Goal: Task Accomplishment & Management: Manage account settings

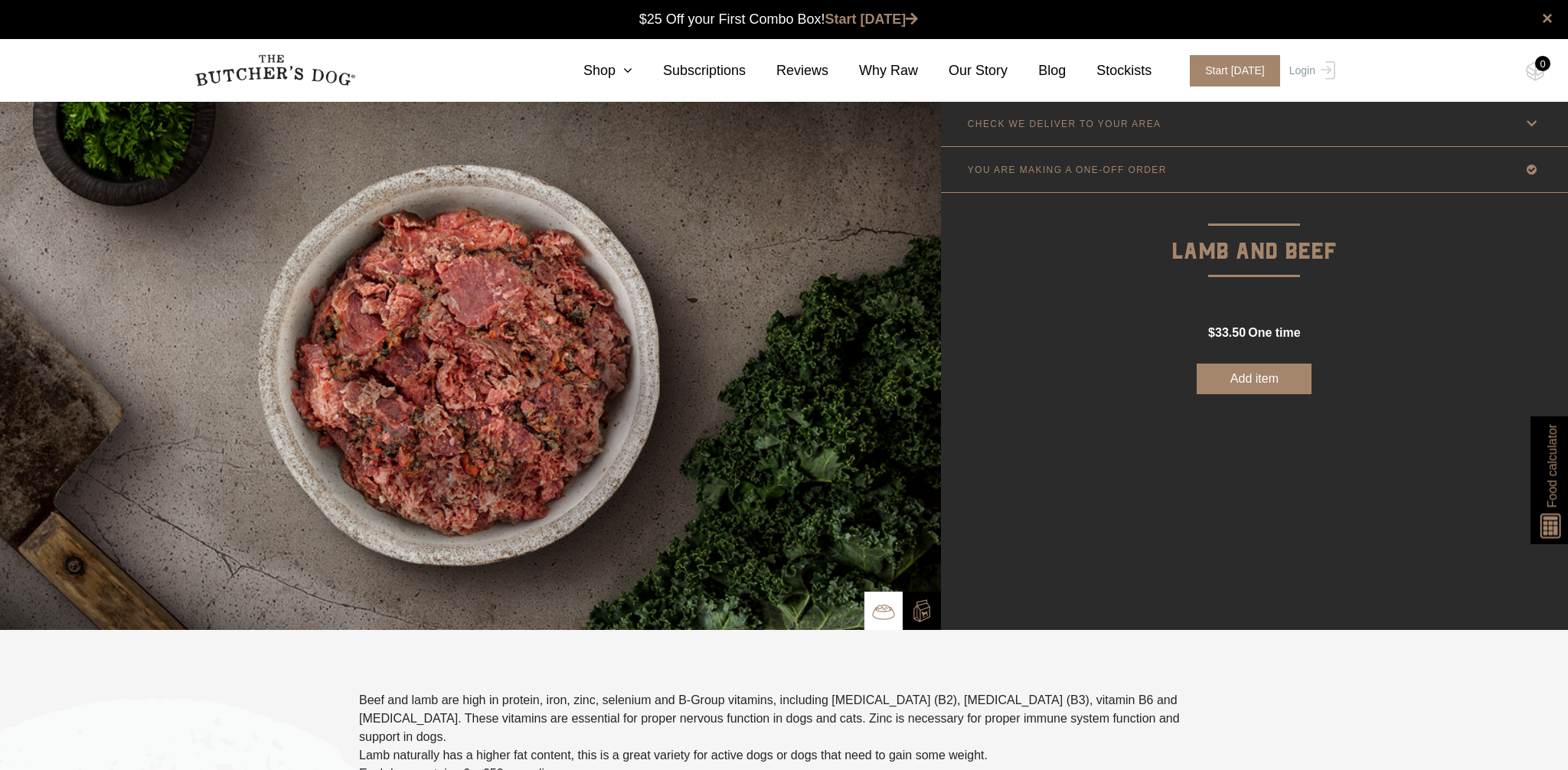
scroll to position [1, 0]
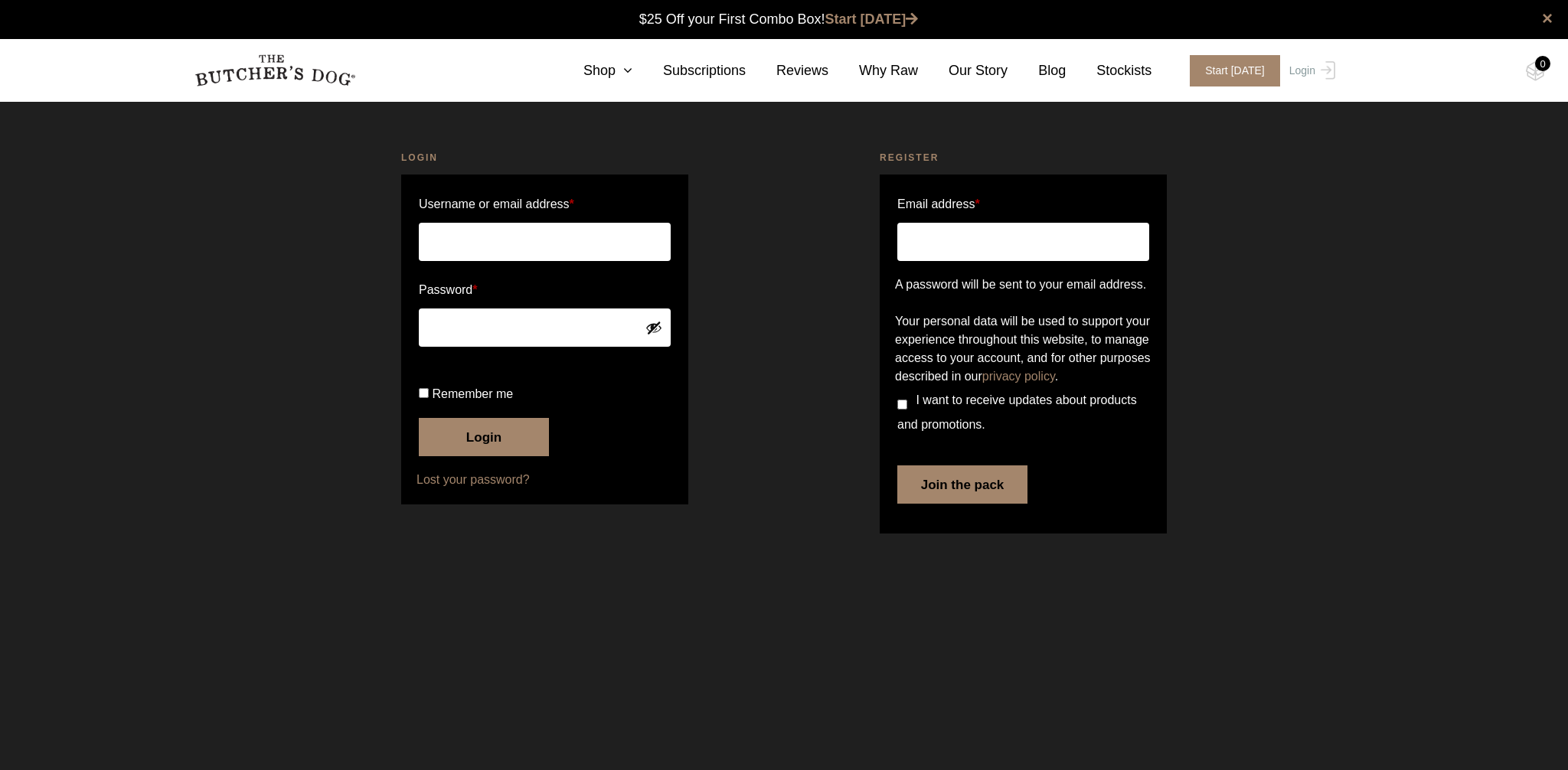
click at [620, 237] on input "Username or email address *" at bounding box center [545, 242] width 252 height 38
type input "[EMAIL_ADDRESS][DOMAIN_NAME]"
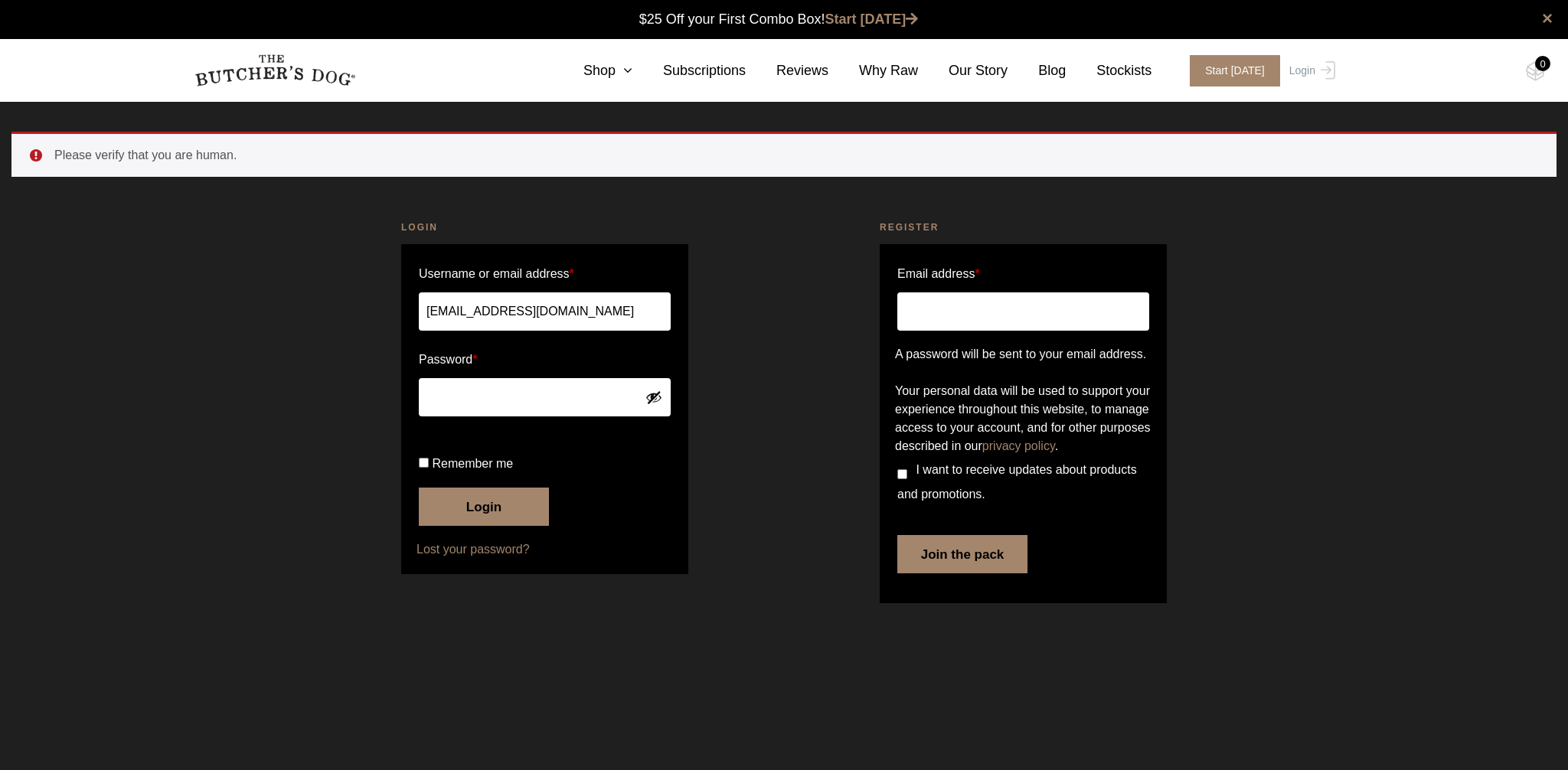
click at [498, 430] on form "Username or email address * psmith@bellpotter.com.au Password * Remember me Log…" at bounding box center [545, 410] width 287 height 330
click at [482, 525] on button "Login" at bounding box center [484, 506] width 131 height 38
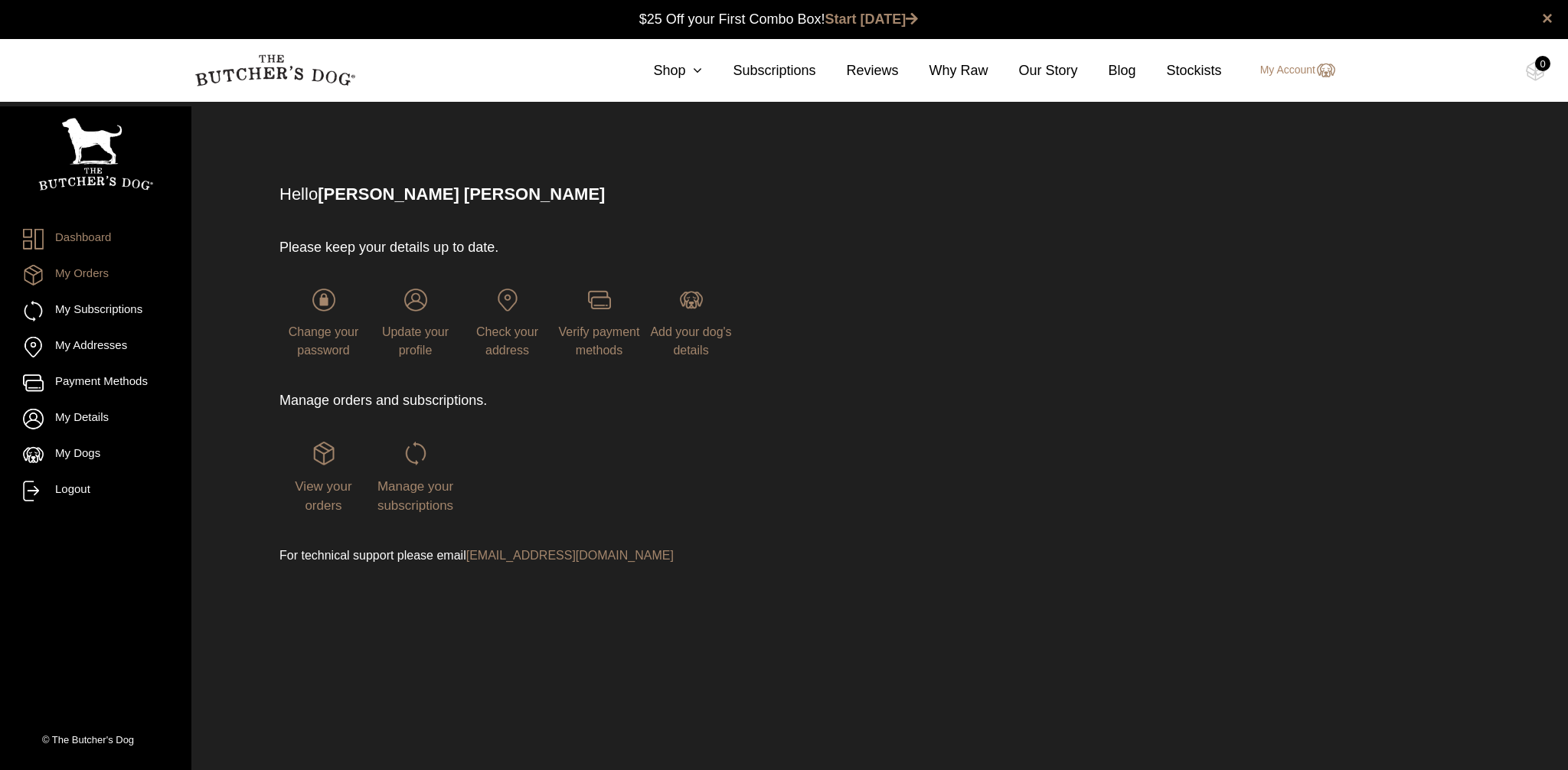
click at [100, 277] on link "My Orders" at bounding box center [95, 275] width 145 height 21
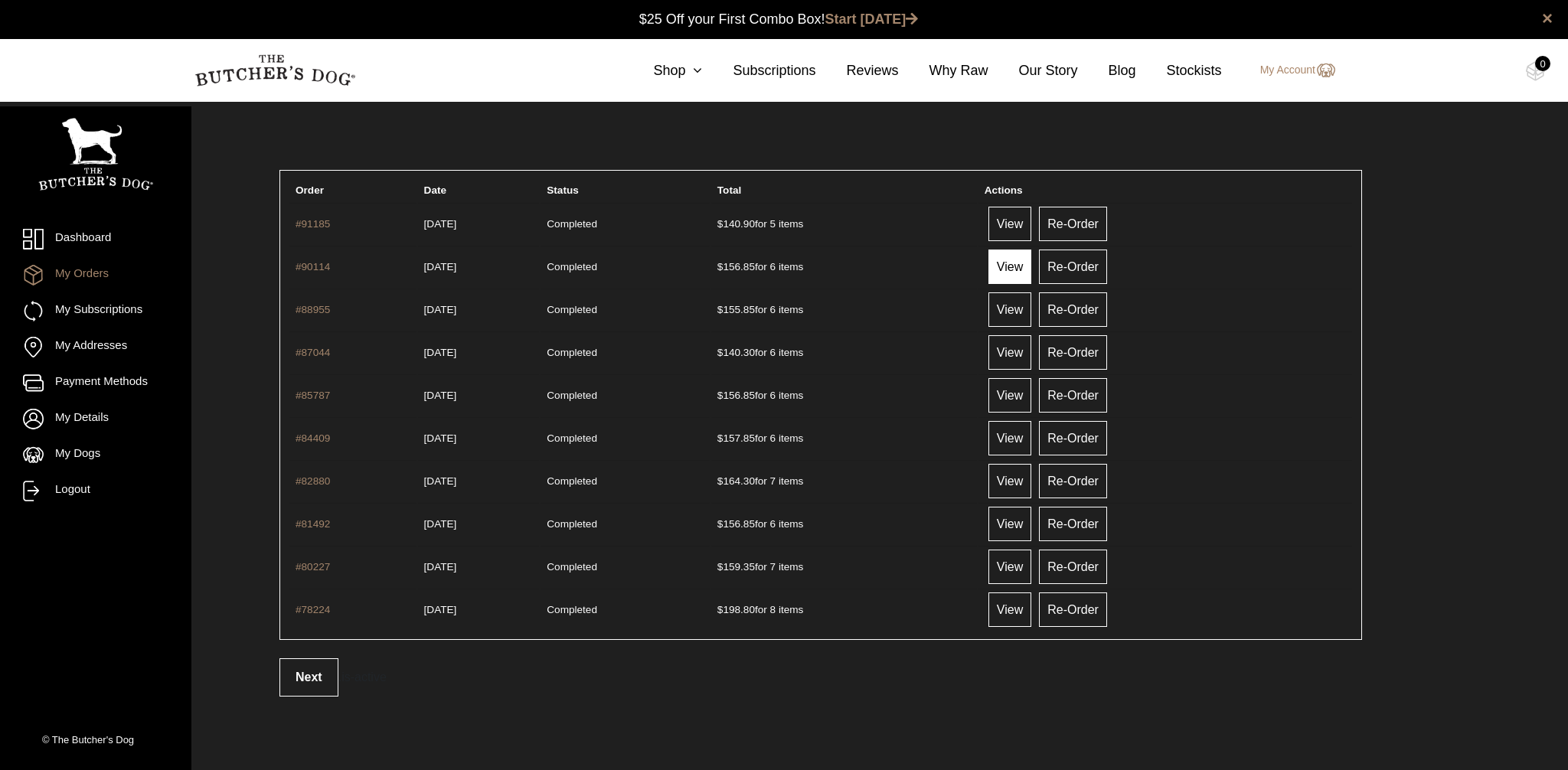
click at [1031, 271] on link "View" at bounding box center [1009, 266] width 43 height 35
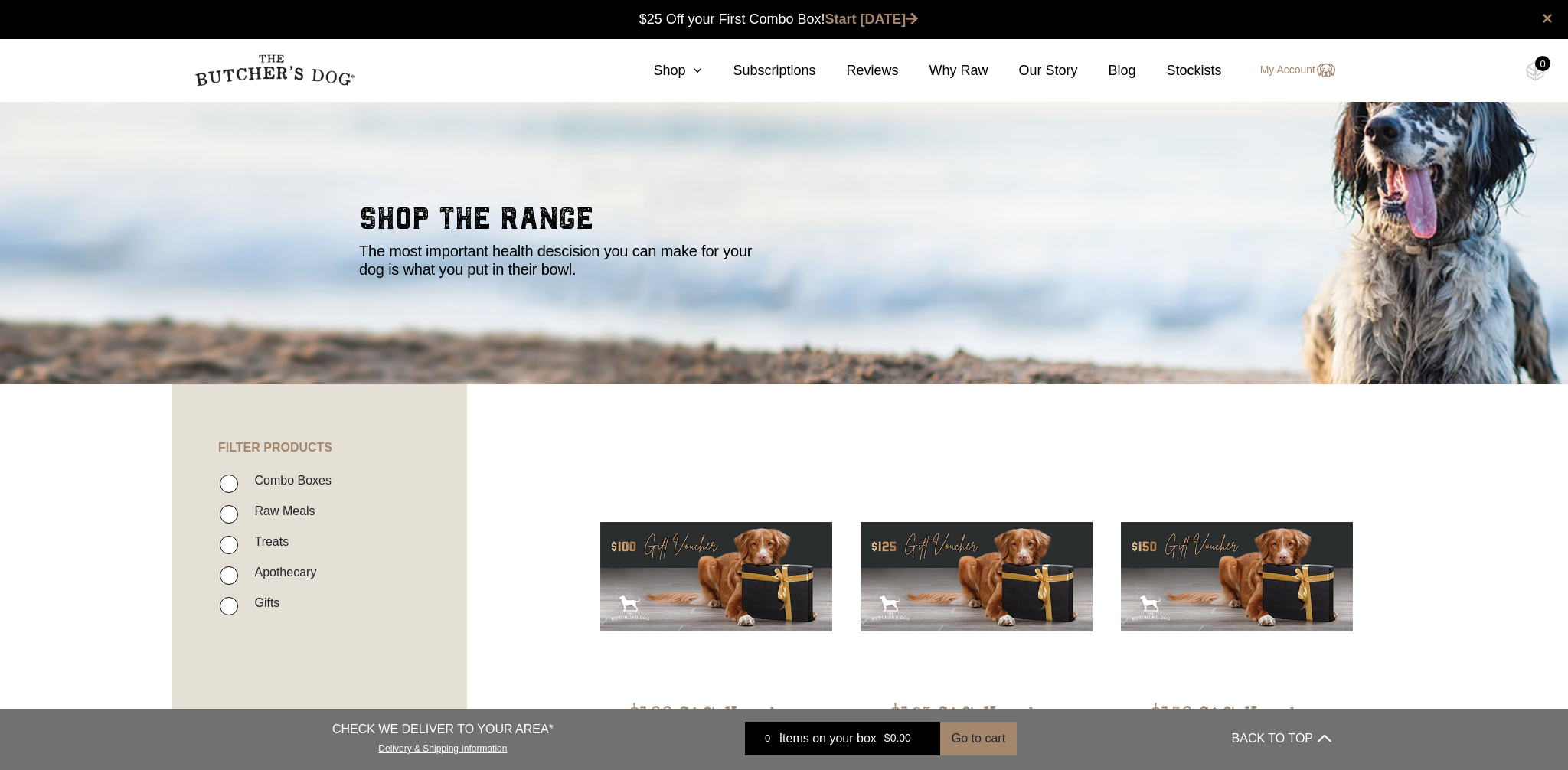
click at [1288, 78] on link "My Account" at bounding box center [1290, 70] width 90 height 18
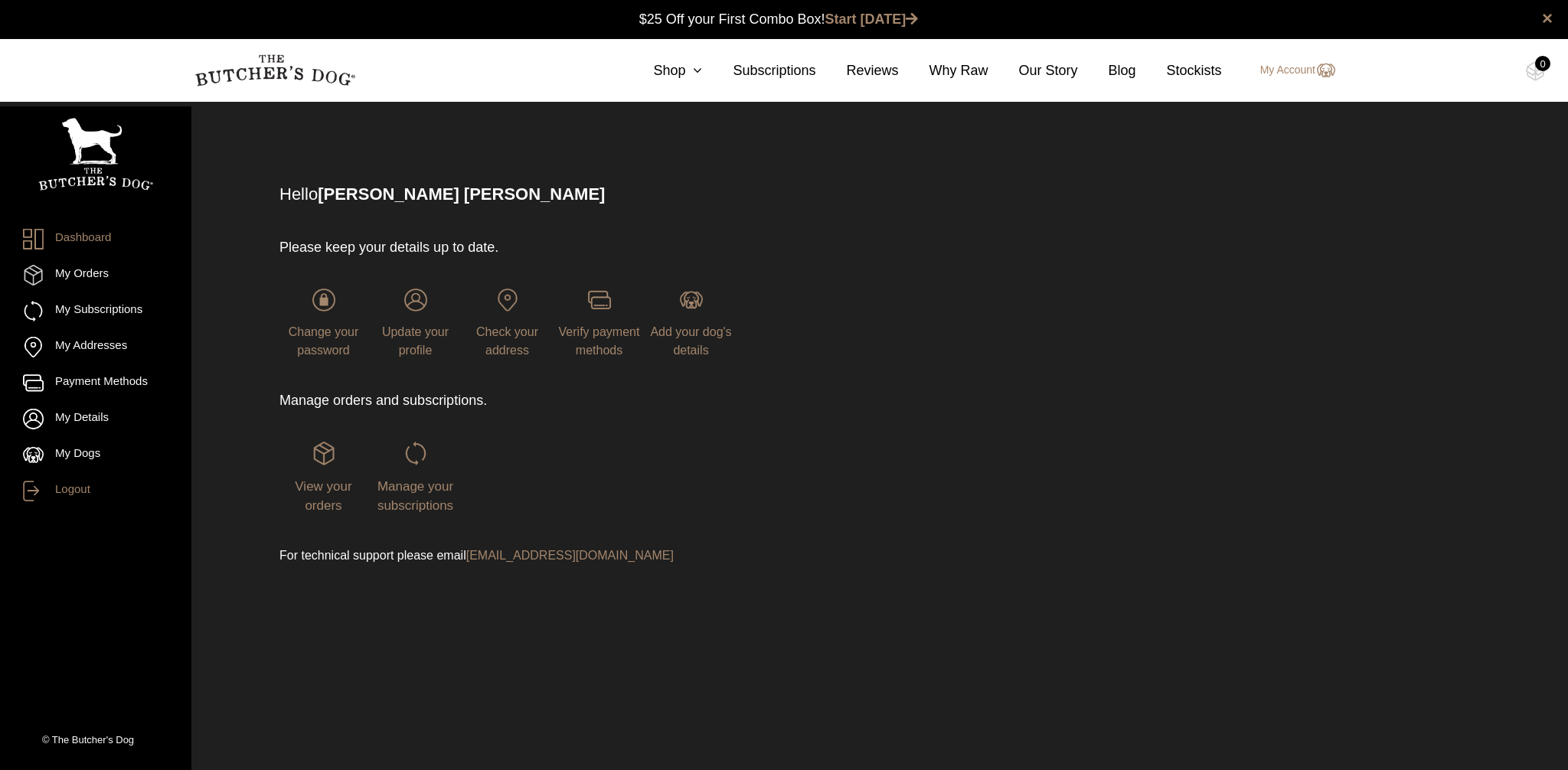
click at [79, 484] on link "Logout" at bounding box center [95, 491] width 145 height 21
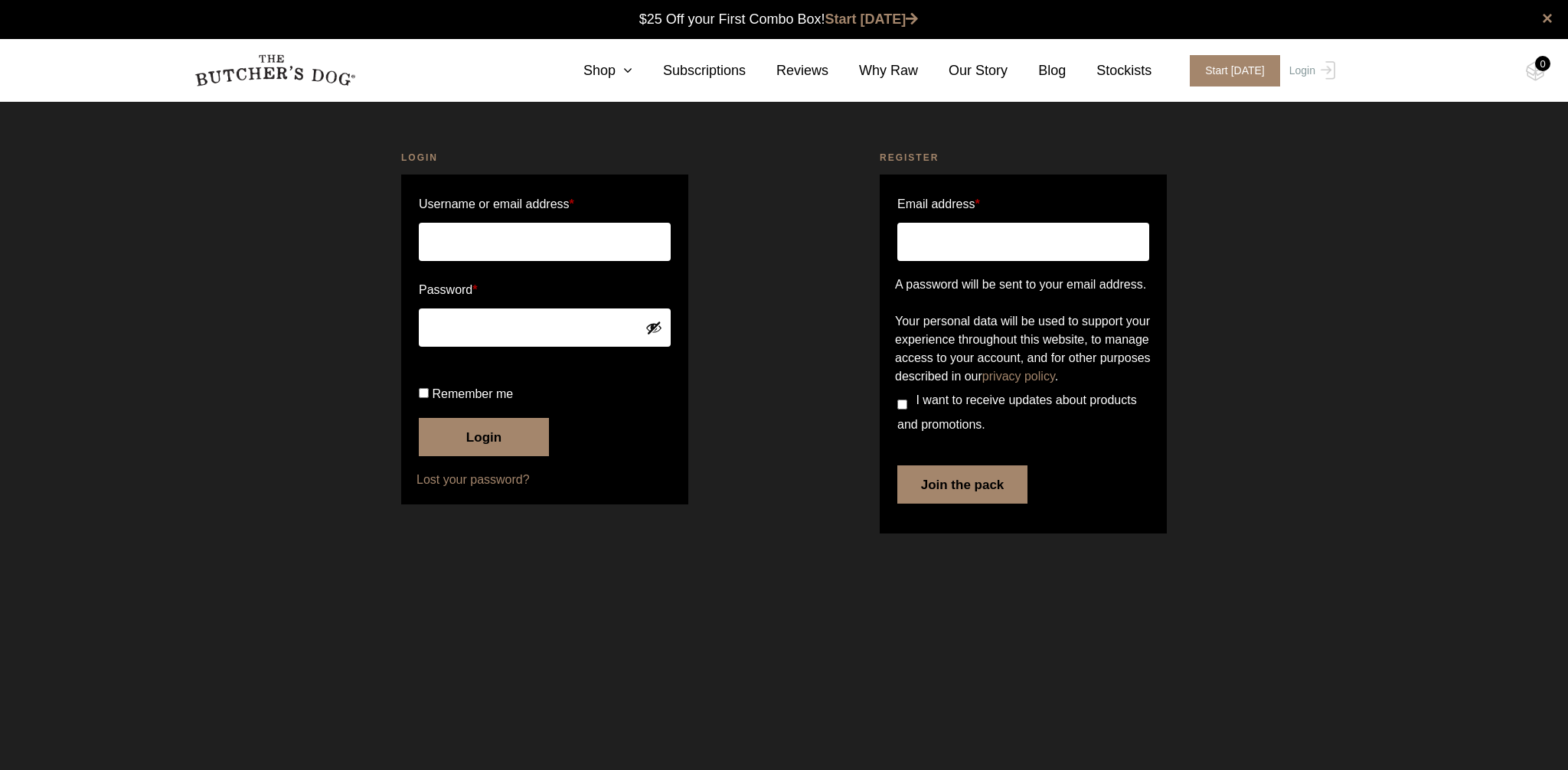
type input "[EMAIL_ADDRESS][DOMAIN_NAME]"
